Goal: Information Seeking & Learning: Understand process/instructions

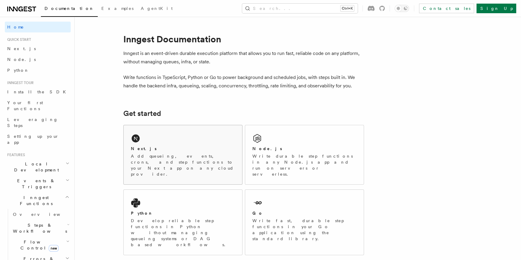
click at [157, 138] on div "Next.js Add queueing, events, crons, and step functions to your Next app on any…" at bounding box center [183, 154] width 118 height 59
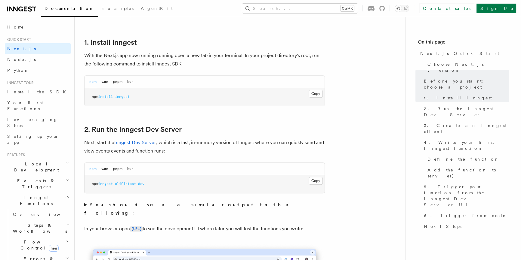
scroll to position [355, 0]
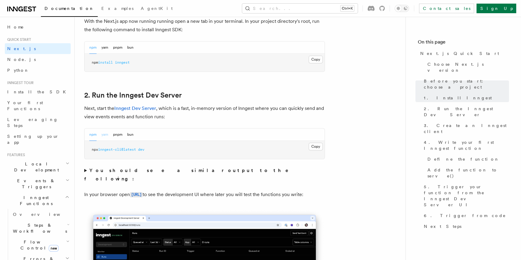
click at [102, 136] on button "yarn" at bounding box center [104, 135] width 7 height 12
drag, startPoint x: 102, startPoint y: 149, endPoint x: 127, endPoint y: 146, distance: 25.1
click at [110, 149] on span "yarn dlx inngest-cli@latest dev" at bounding box center [123, 150] width 63 height 4
click at [180, 138] on div "npm yarn pnpm bun" at bounding box center [205, 135] width 240 height 12
click at [93, 137] on button "npm" at bounding box center [92, 135] width 7 height 12
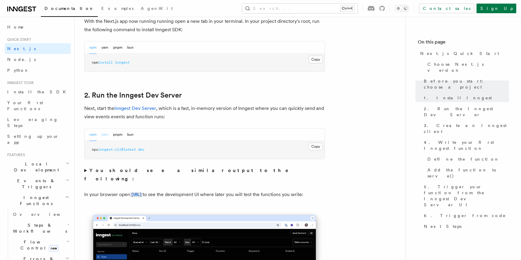
click at [103, 136] on button "yarn" at bounding box center [104, 135] width 7 height 12
click at [90, 135] on button "npm" at bounding box center [92, 135] width 7 height 12
click at [102, 135] on button "yarn" at bounding box center [104, 135] width 7 height 12
click at [120, 135] on button "pnpm" at bounding box center [117, 135] width 9 height 12
click at [129, 134] on button "bun" at bounding box center [130, 135] width 6 height 12
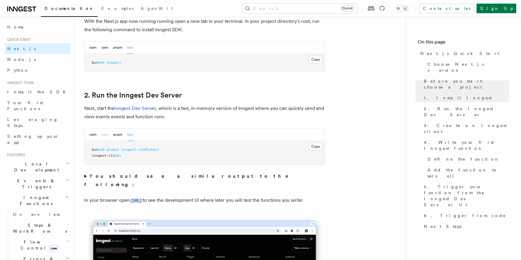
click at [105, 135] on button "yarn" at bounding box center [104, 135] width 7 height 12
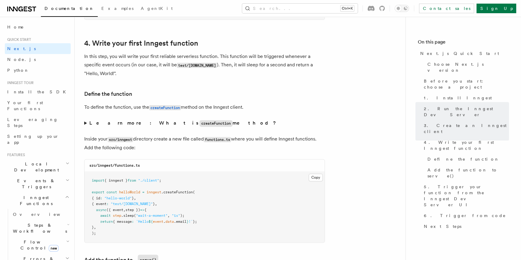
scroll to position [957, 0]
